Goal: Task Accomplishment & Management: Manage account settings

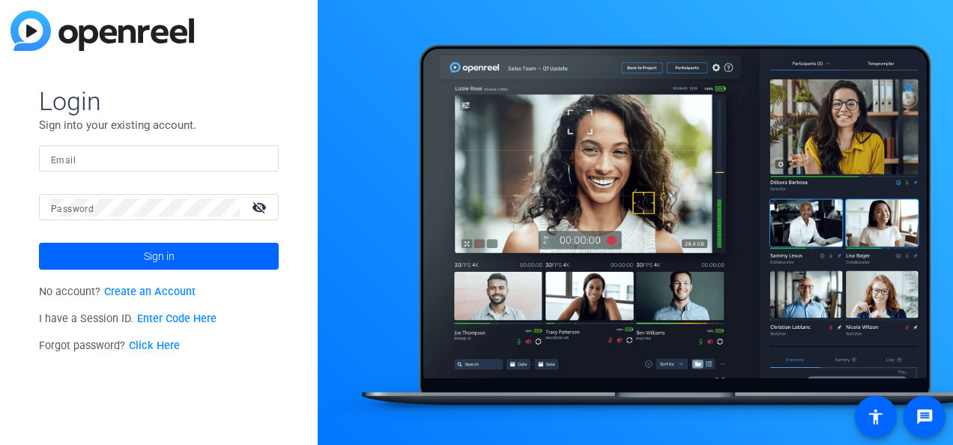
click at [160, 345] on link "Click Here" at bounding box center [154, 346] width 51 height 13
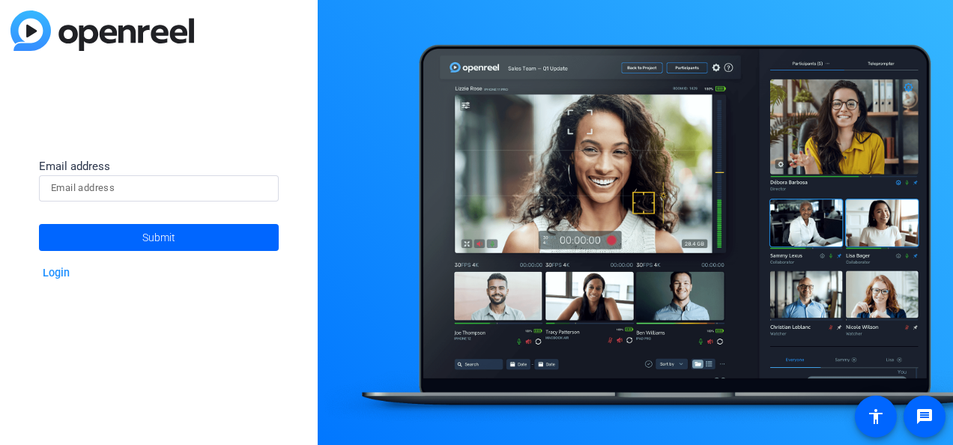
click at [116, 193] on input at bounding box center [159, 188] width 216 height 18
type input "[PERSON_NAME][EMAIL_ADDRESS][PERSON_NAME][DOMAIN_NAME]"
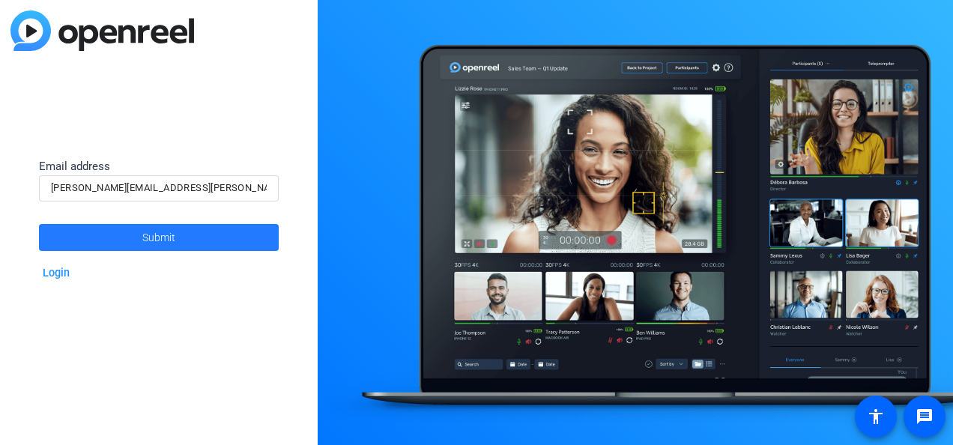
click at [136, 237] on span at bounding box center [159, 238] width 240 height 36
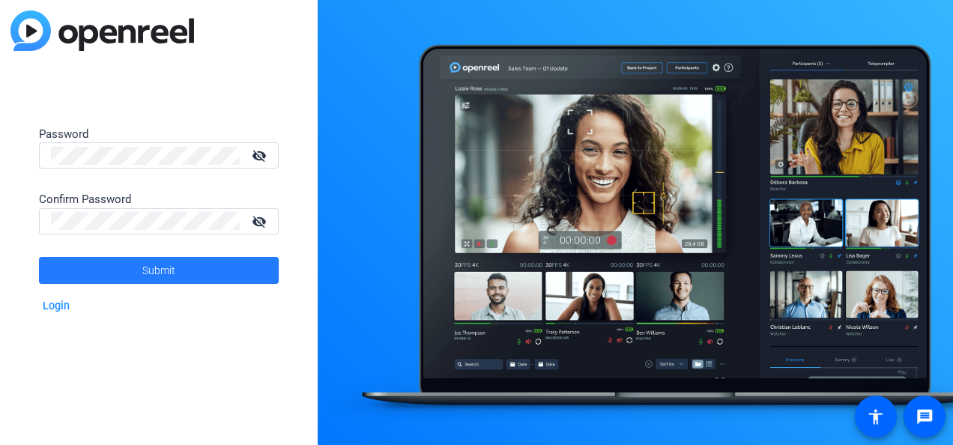
click at [139, 271] on span at bounding box center [159, 271] width 240 height 36
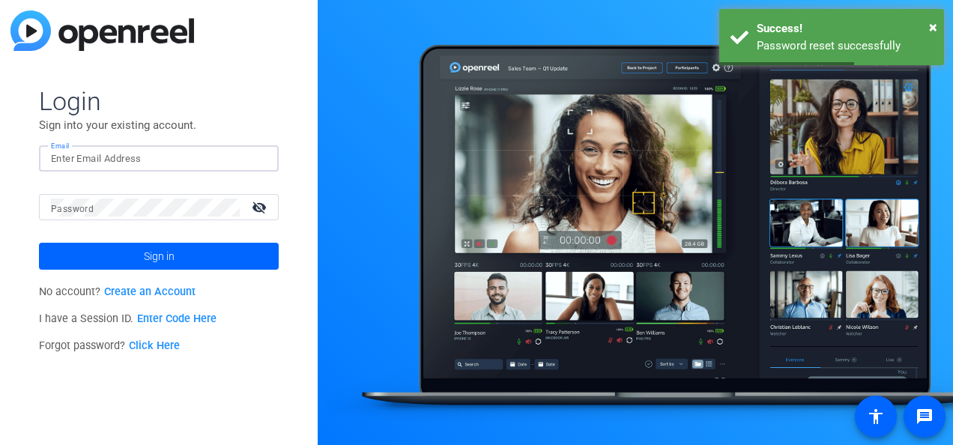
click at [115, 165] on input "Email" at bounding box center [159, 159] width 216 height 18
type input "[PERSON_NAME][EMAIL_ADDRESS][PERSON_NAME][DOMAIN_NAME]"
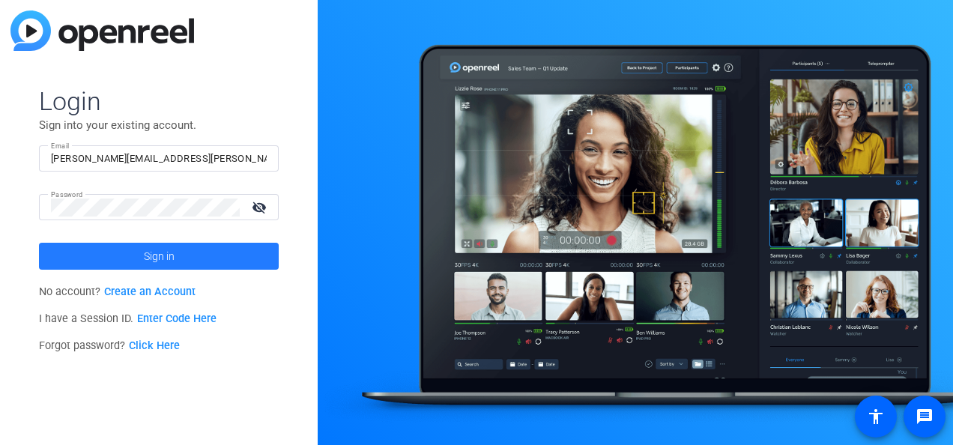
click at [155, 259] on span "Sign in" at bounding box center [159, 256] width 31 height 37
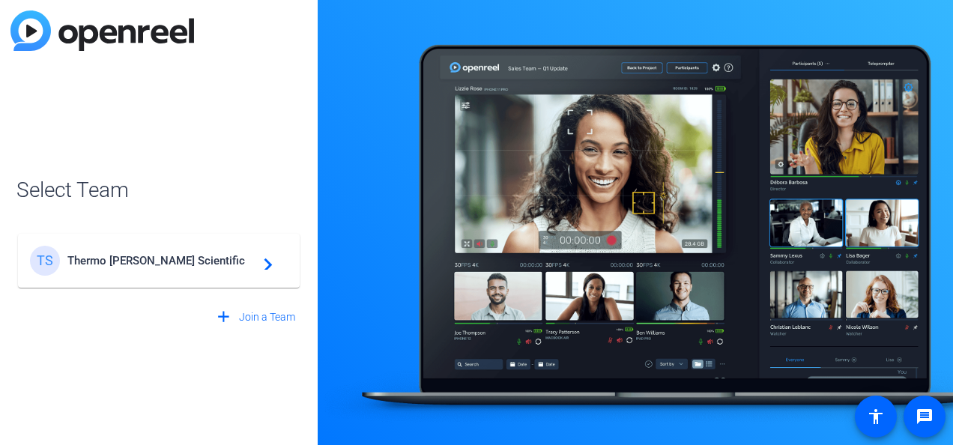
click at [148, 263] on span "Thermo [PERSON_NAME] Scientific" at bounding box center [160, 260] width 187 height 13
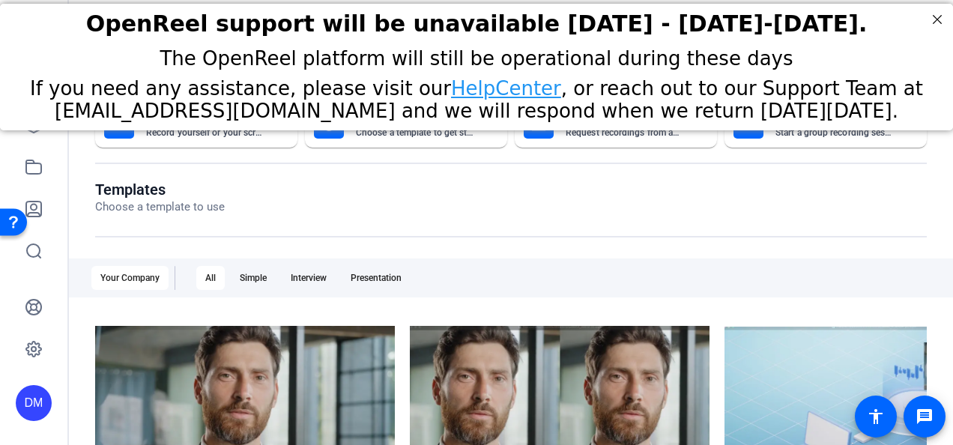
click at [837, 56] on div "The OpenReel platform will still be operational during these days" at bounding box center [477, 58] width 916 height 22
